Goal: Check status: Check status

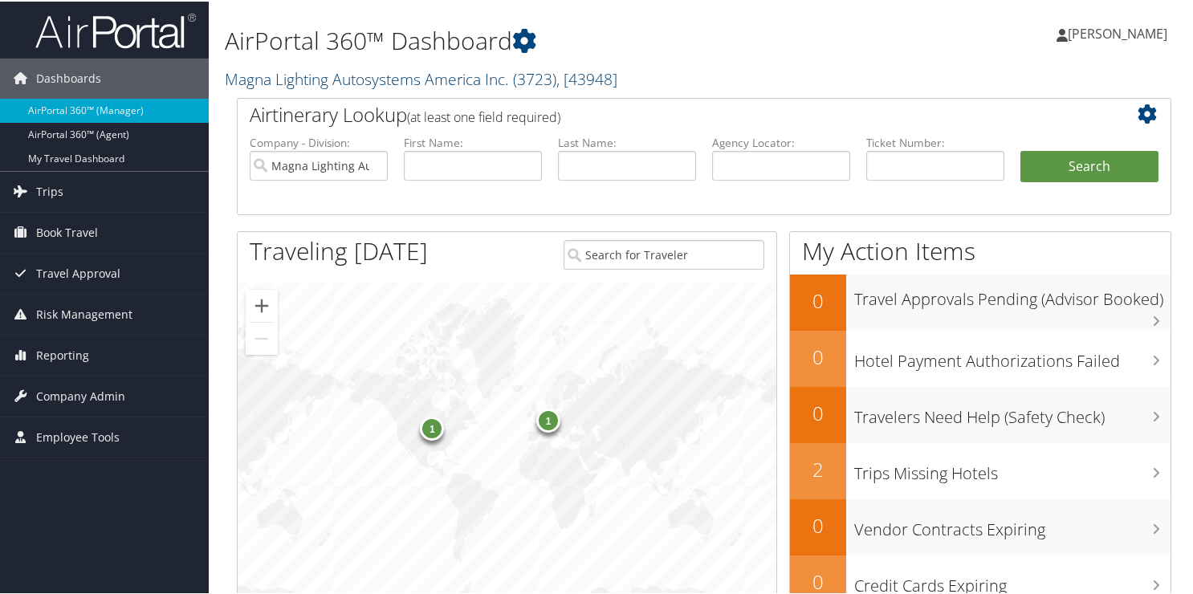
click at [311, 87] on link "Magna Lighting Autosystems America Inc. ( 3723 ) , [ 43948 ]" at bounding box center [421, 78] width 392 height 22
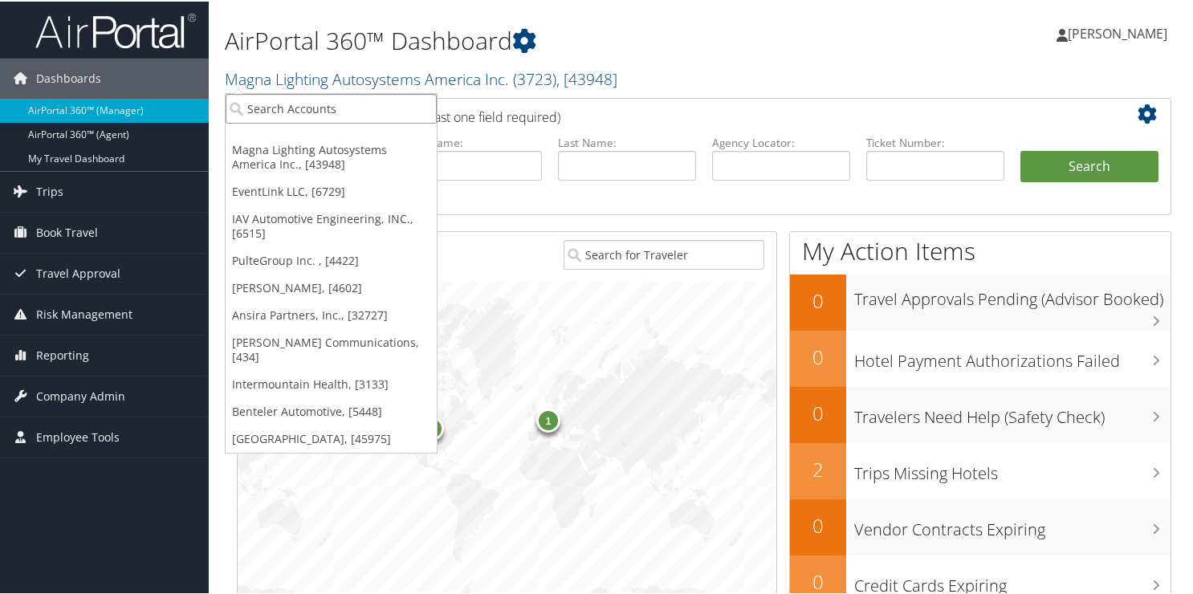
click at [302, 104] on input "search" at bounding box center [331, 107] width 211 height 30
type input "2457"
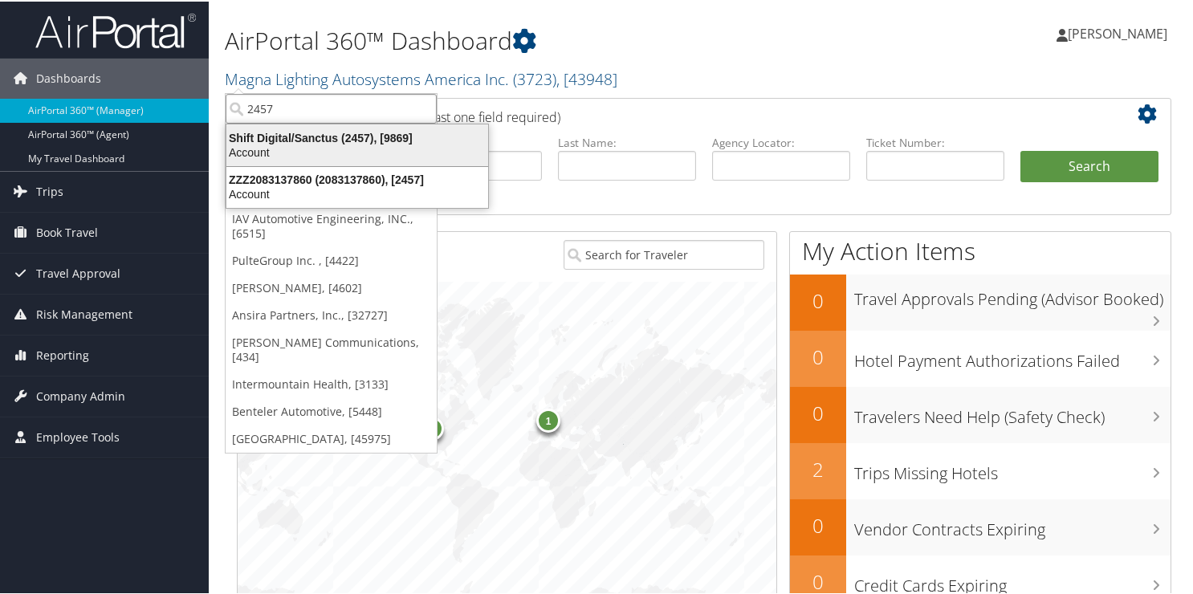
click at [242, 143] on div "Shift Digital/Sanctus (2457), [9869]" at bounding box center [357, 136] width 281 height 14
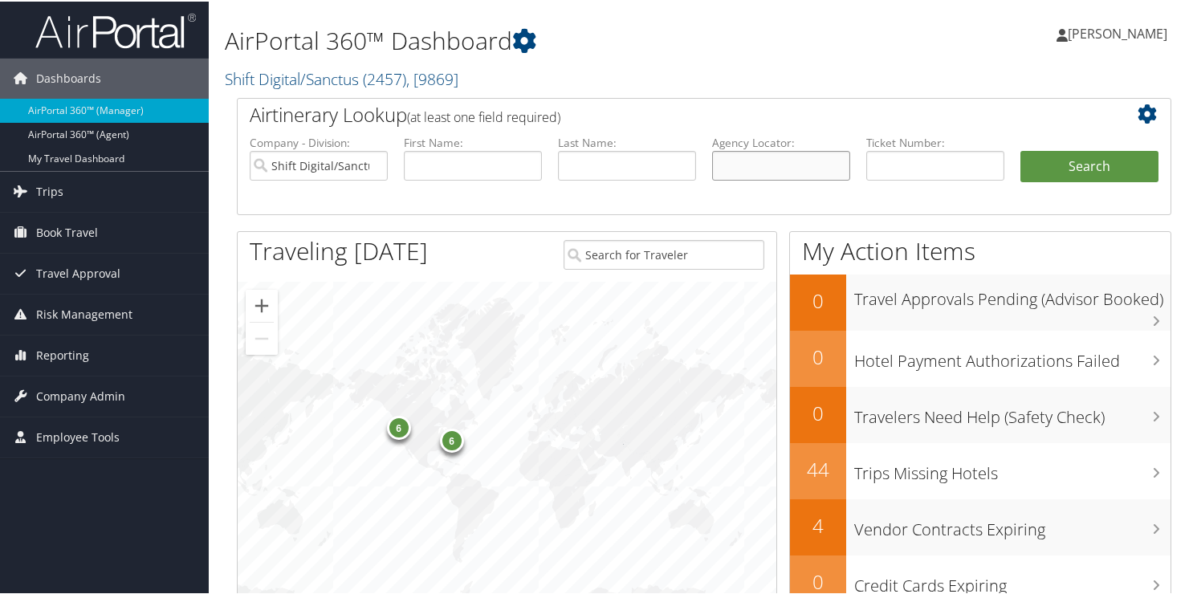
paste input "DD1MNG"
type input "DD1MNG"
click at [1084, 161] on button "Search" at bounding box center [1089, 165] width 138 height 32
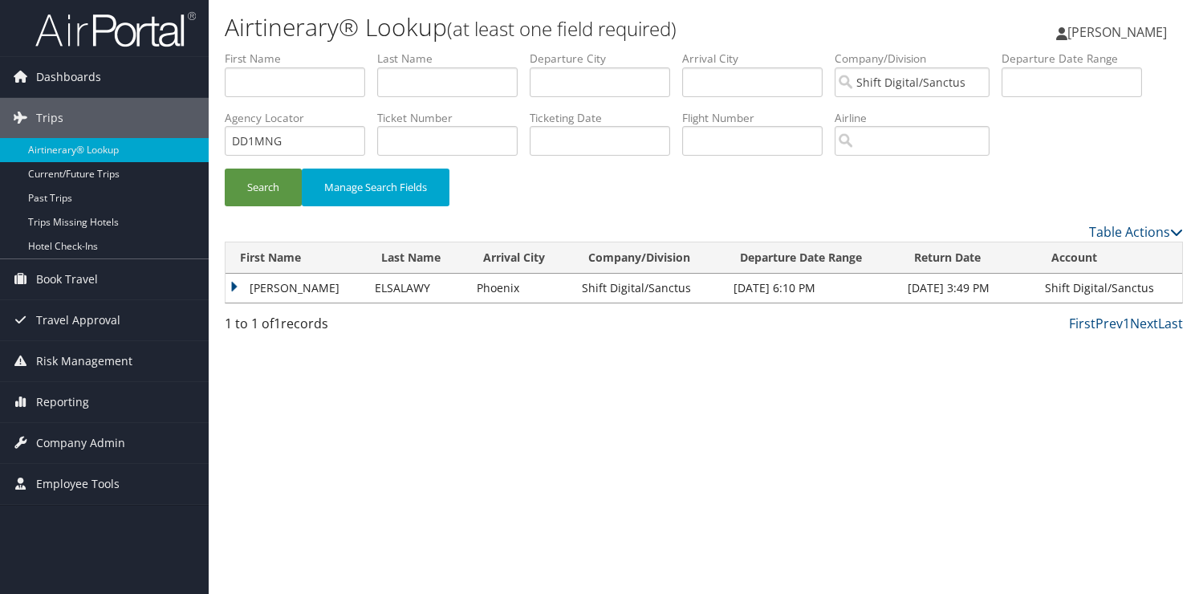
drag, startPoint x: 235, startPoint y: 285, endPoint x: 302, endPoint y: 295, distance: 67.4
click at [252, 289] on td "MOHAMED AHMED" at bounding box center [296, 288] width 141 height 29
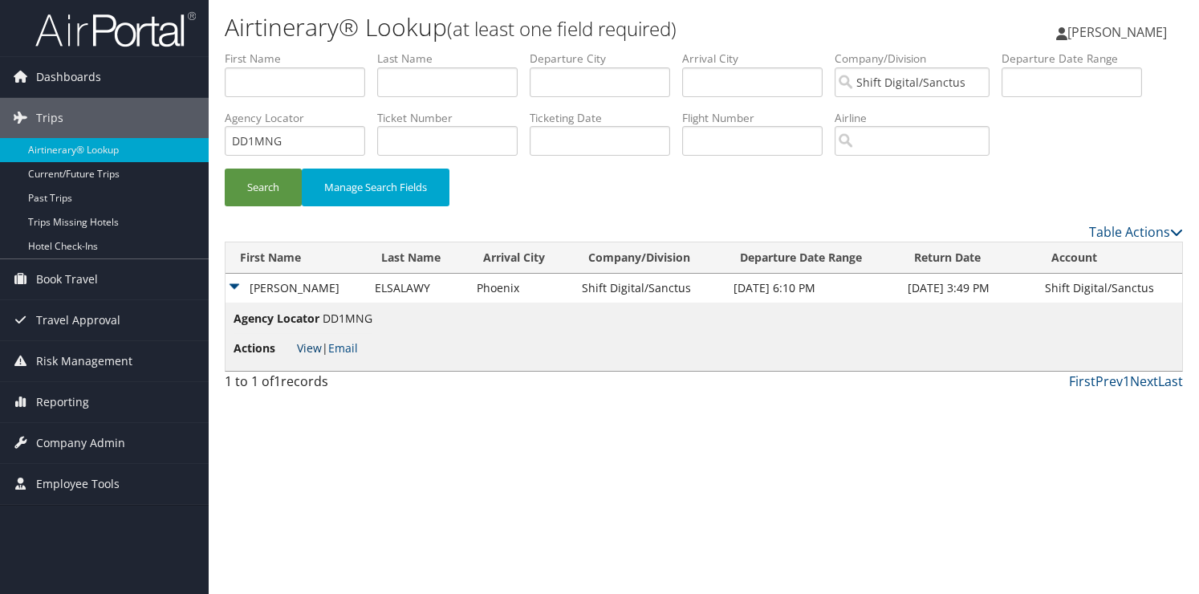
click at [311, 344] on link "View" at bounding box center [309, 347] width 25 height 15
click at [310, 349] on link "View" at bounding box center [309, 347] width 25 height 15
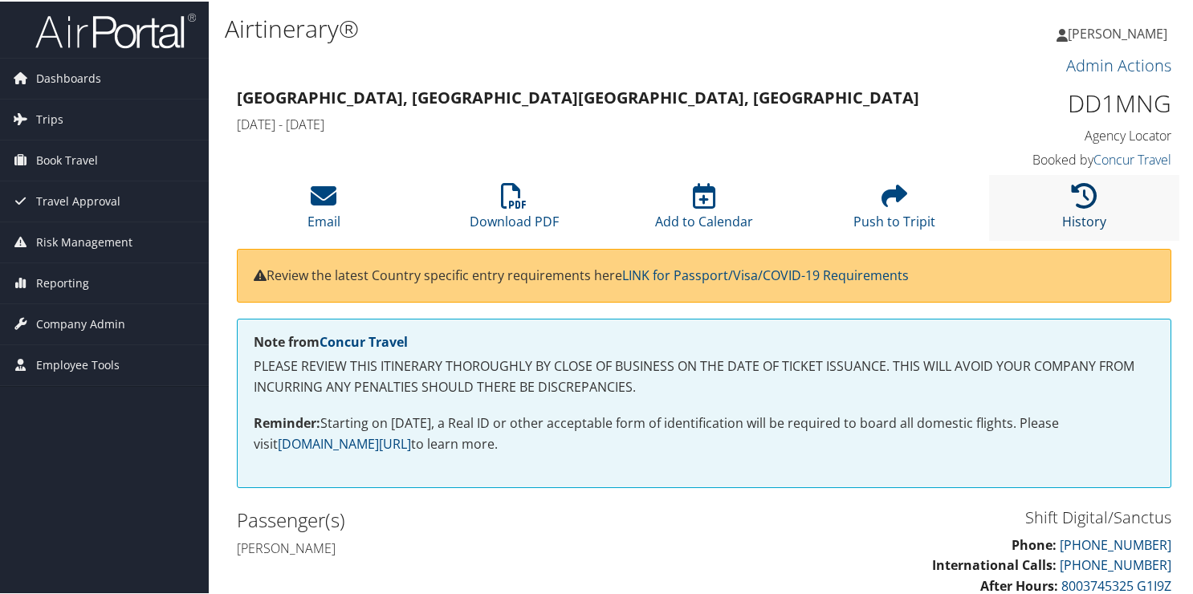
click at [1076, 206] on icon at bounding box center [1084, 194] width 26 height 26
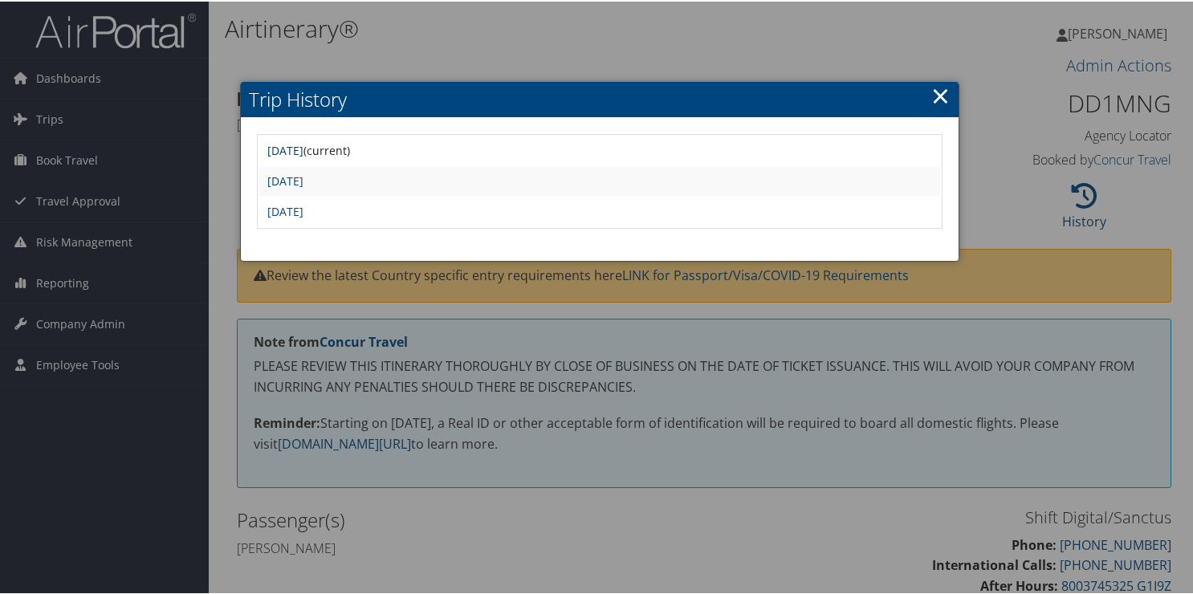
click at [303, 150] on link "Mon Sep 29 08:45:04 MDT 2025" at bounding box center [285, 148] width 36 height 15
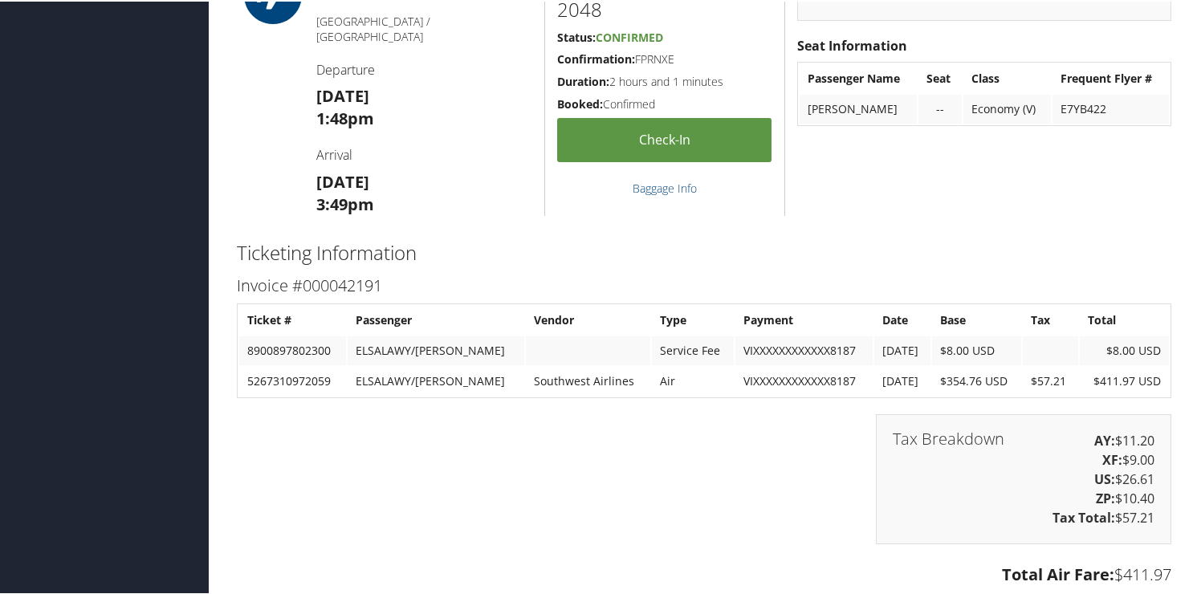
scroll to position [2328, 0]
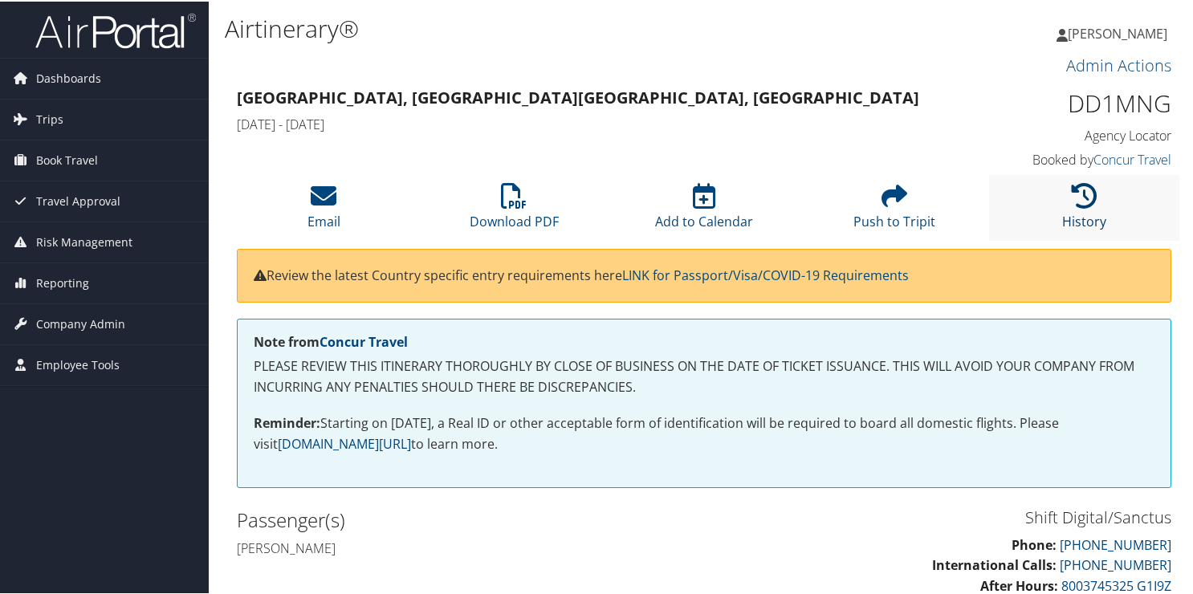
click at [1078, 202] on icon at bounding box center [1084, 194] width 26 height 26
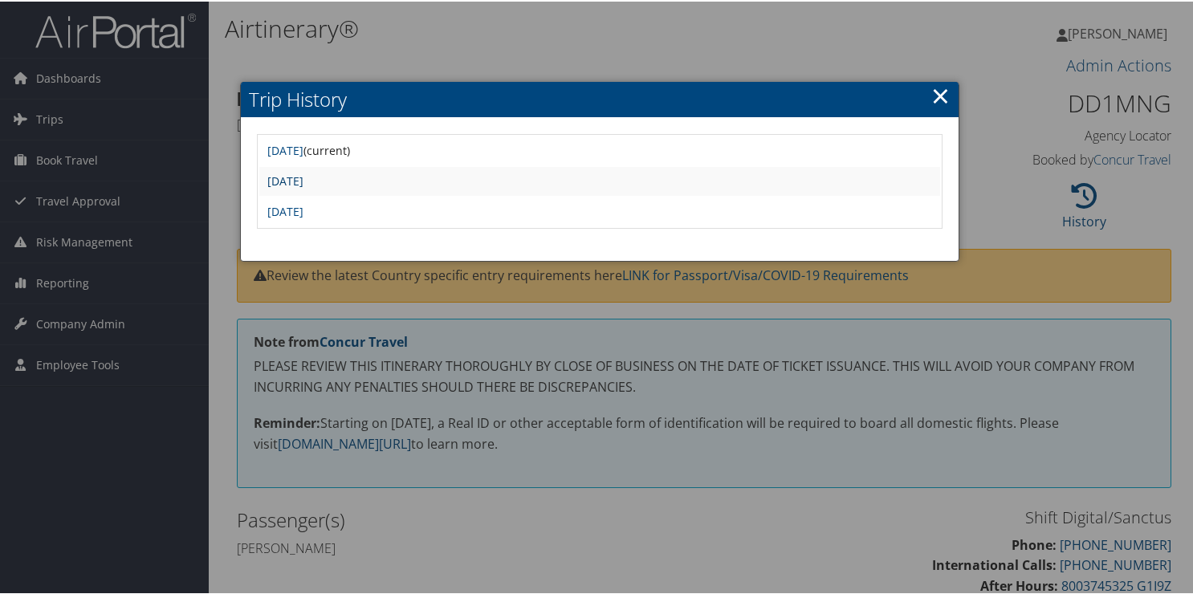
click at [282, 176] on link "Wed Sep 10 17:36:35 MDT 2025" at bounding box center [285, 179] width 36 height 15
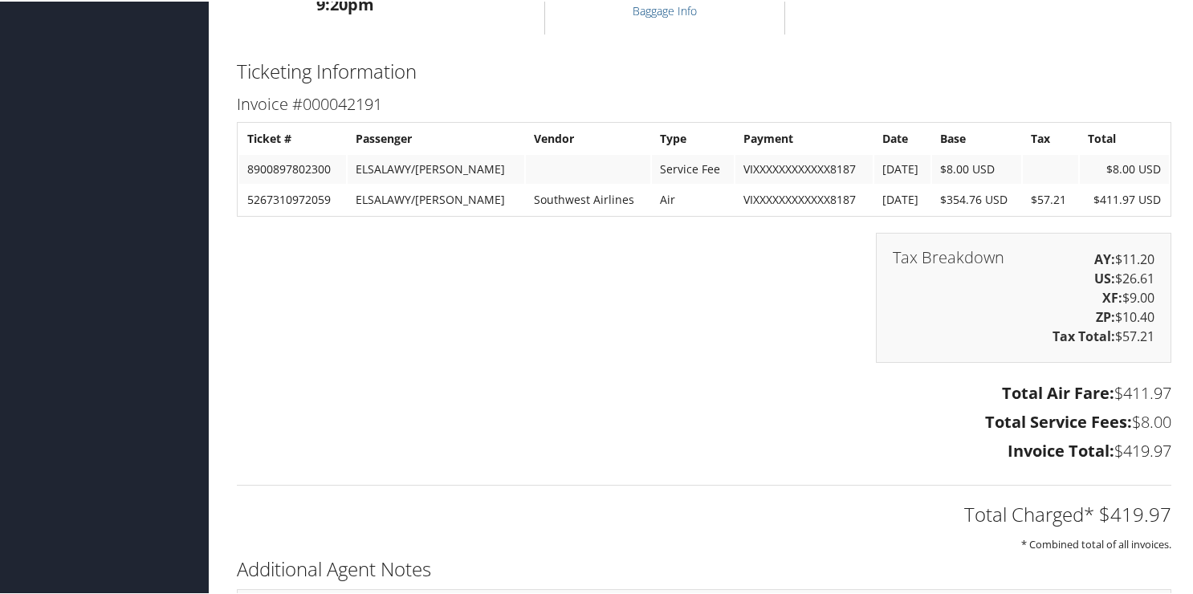
scroll to position [1766, 0]
